Goal: Information Seeking & Learning: Learn about a topic

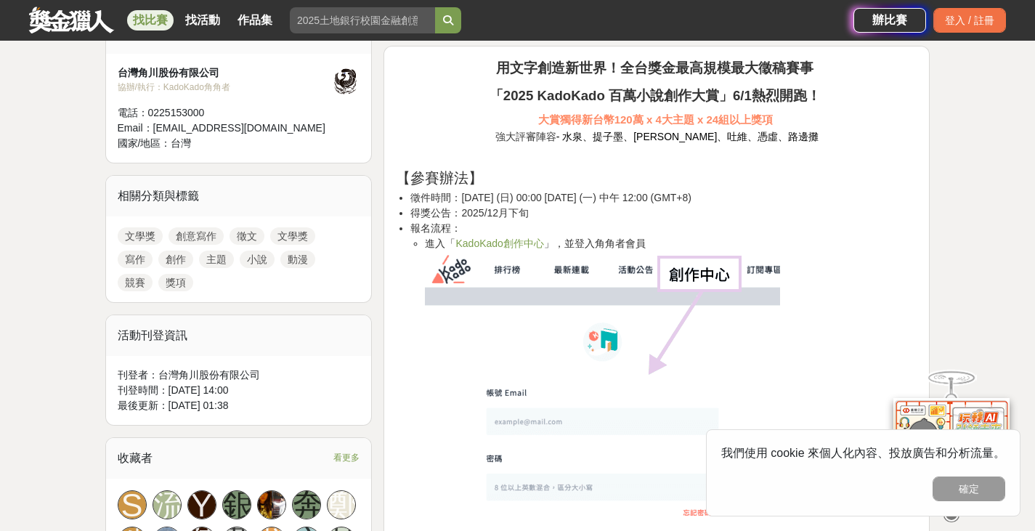
scroll to position [528, 0]
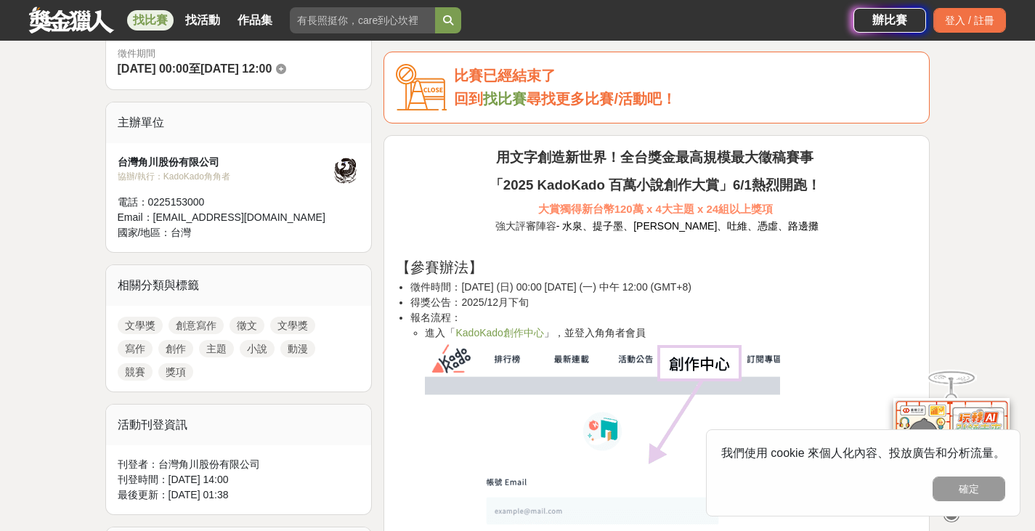
scroll to position [445, 0]
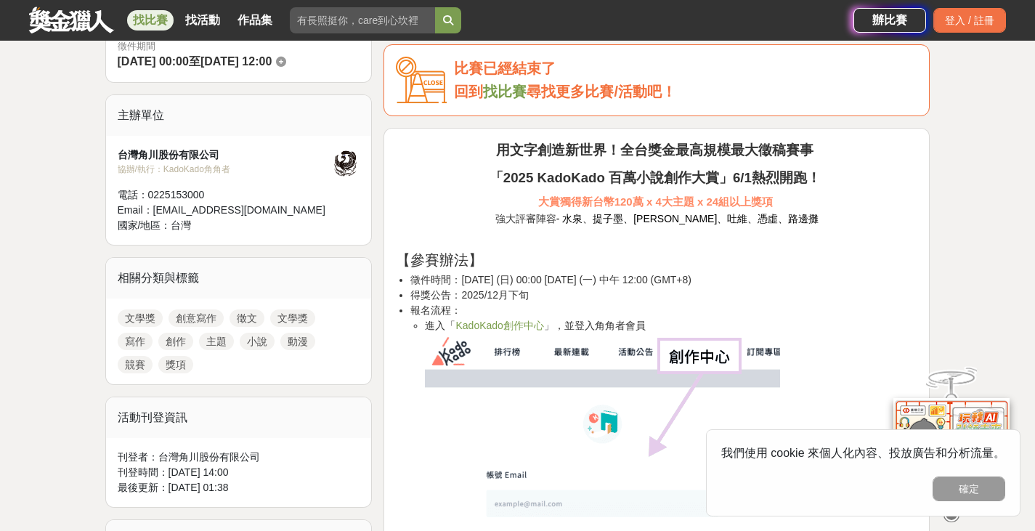
click at [262, 341] on link "小說" at bounding box center [257, 341] width 35 height 17
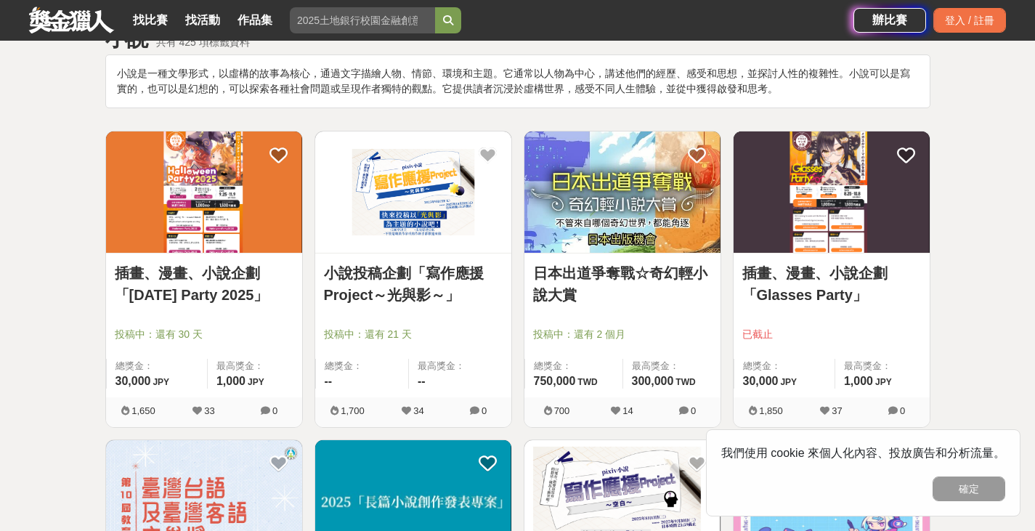
scroll to position [91, 0]
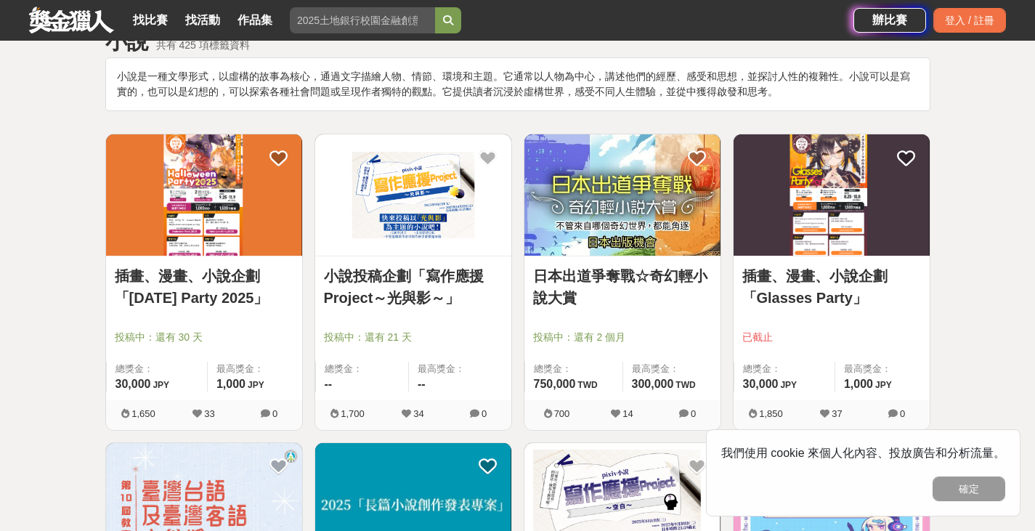
click at [197, 307] on link "插畫、漫畫、小說企劃「[DATE] Party 2025」" at bounding box center [204, 287] width 179 height 44
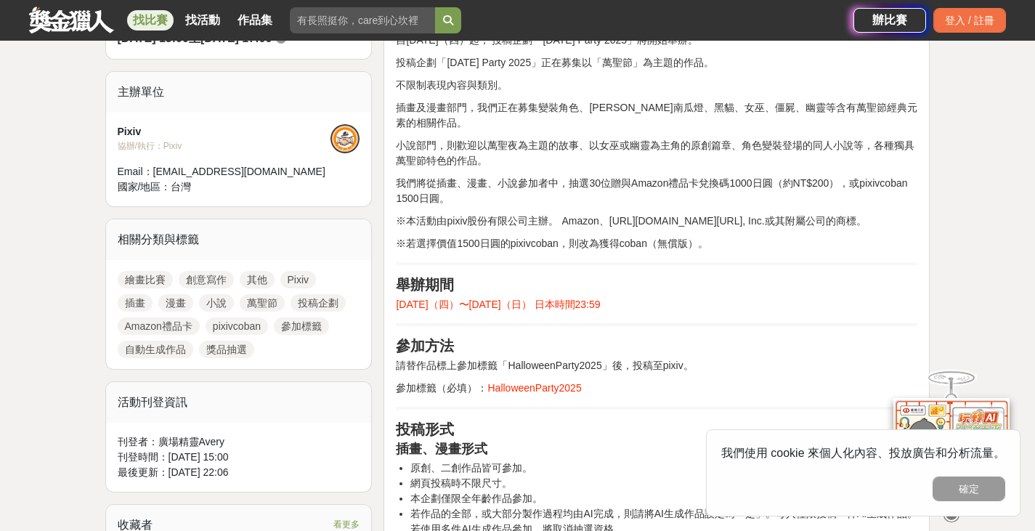
scroll to position [469, 0]
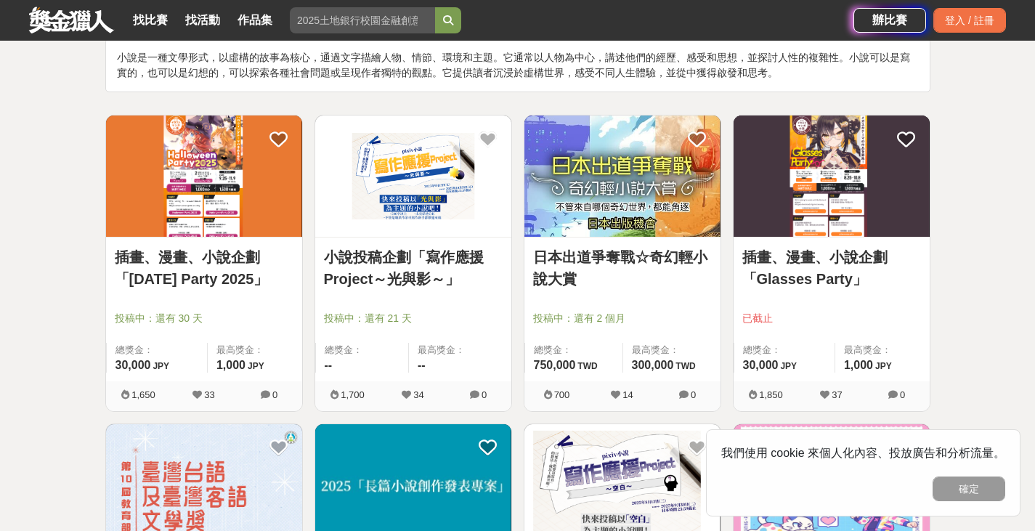
scroll to position [110, 0]
click at [356, 259] on link "小說投稿企劃「寫作應援Project～光與影～」" at bounding box center [413, 268] width 179 height 44
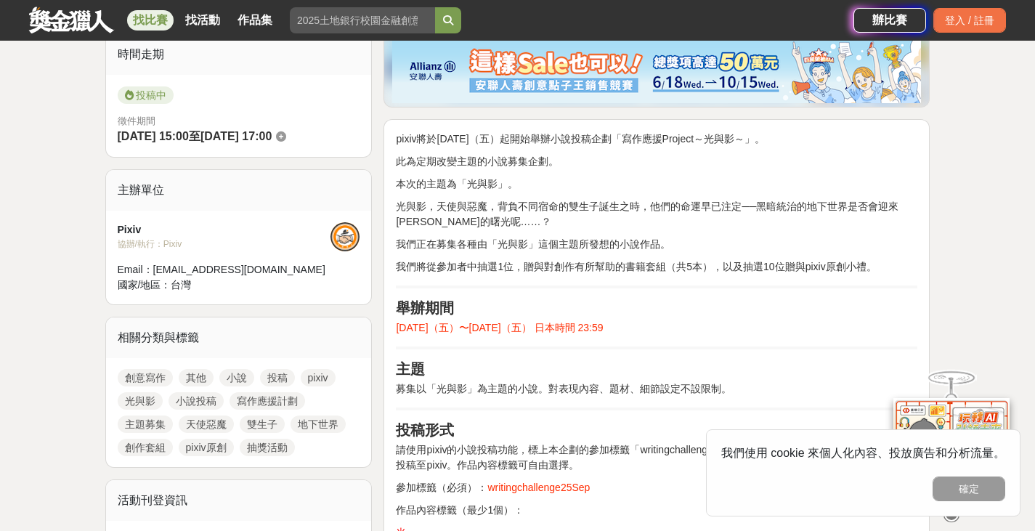
scroll to position [426, 0]
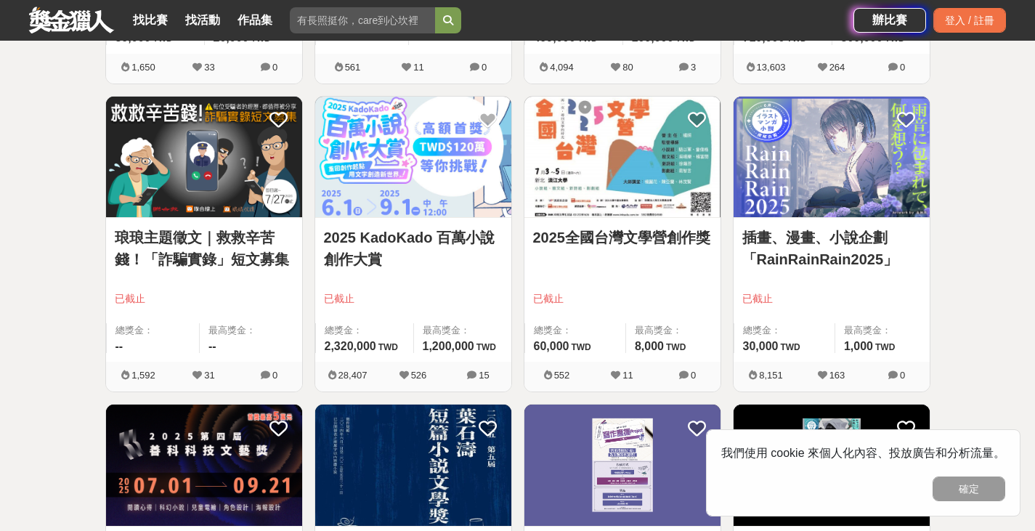
scroll to position [1363, 0]
